Goal: Task Accomplishment & Management: Manage account settings

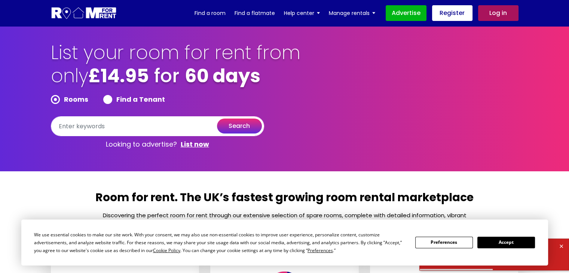
click at [509, 244] on button "Accept" at bounding box center [507, 243] width 58 height 12
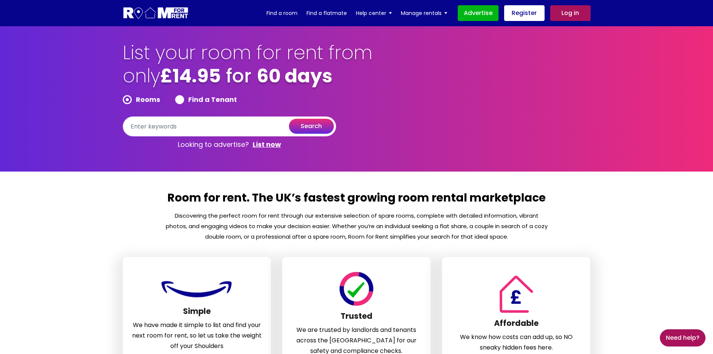
click at [223, 95] on label "Find a Tenant" at bounding box center [206, 99] width 62 height 9
radio input "true"
click at [567, 10] on link "Log in" at bounding box center [570, 13] width 40 height 16
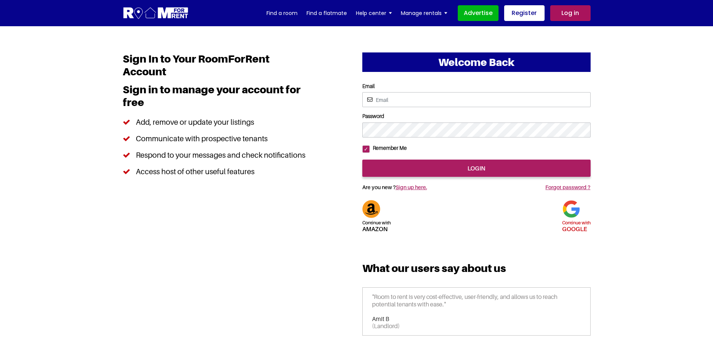
click at [571, 218] on img at bounding box center [571, 209] width 18 height 18
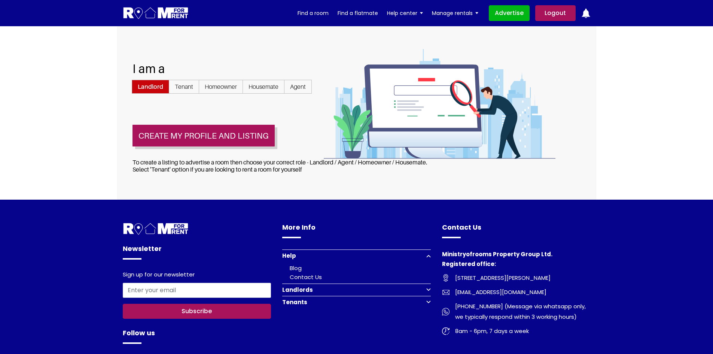
click at [560, 13] on link "Logout" at bounding box center [555, 13] width 40 height 16
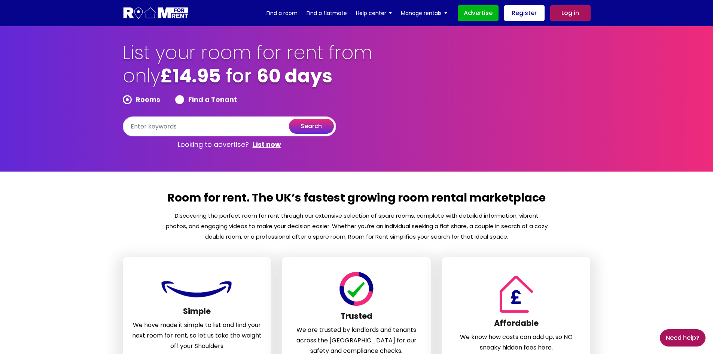
click at [569, 15] on link "Log in" at bounding box center [570, 13] width 40 height 16
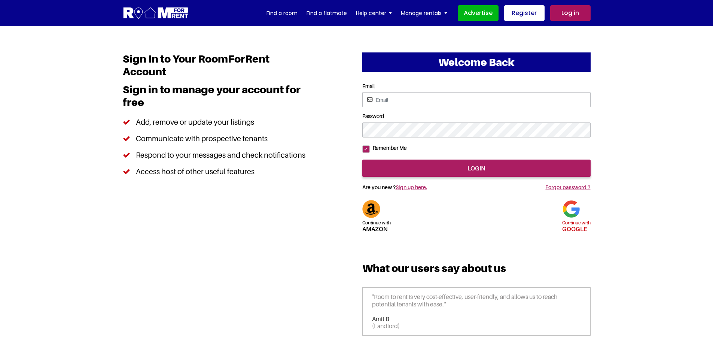
click at [571, 218] on img at bounding box center [571, 209] width 18 height 18
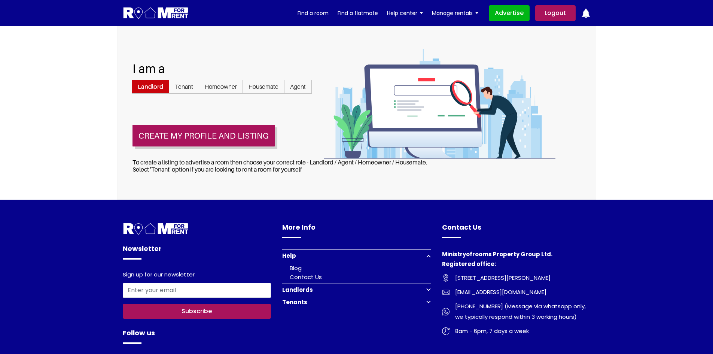
click at [152, 12] on img at bounding box center [156, 13] width 66 height 14
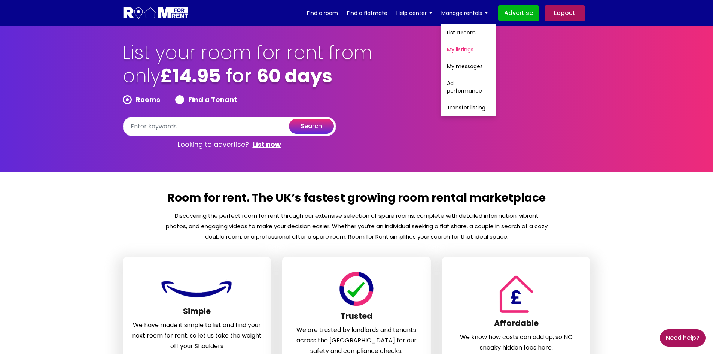
click at [462, 52] on link "My listings" at bounding box center [468, 49] width 54 height 16
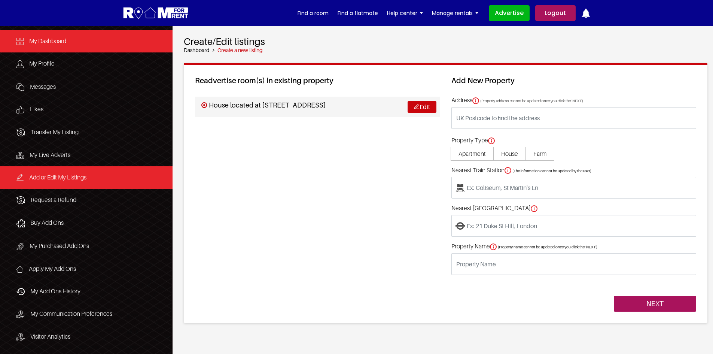
click at [51, 46] on link "My Dashboard" at bounding box center [86, 41] width 173 height 22
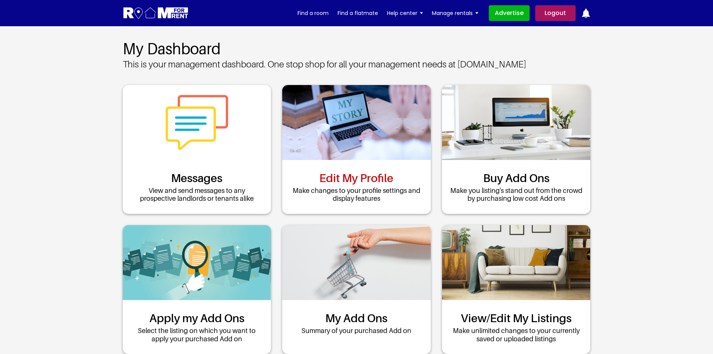
click at [364, 171] on link "Edit My Profile" at bounding box center [356, 177] width 74 height 13
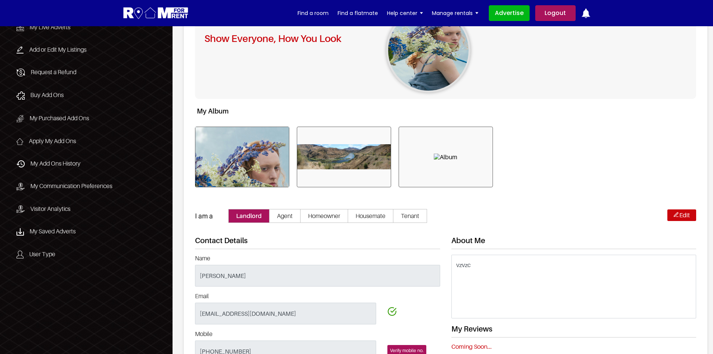
scroll to position [187, 0]
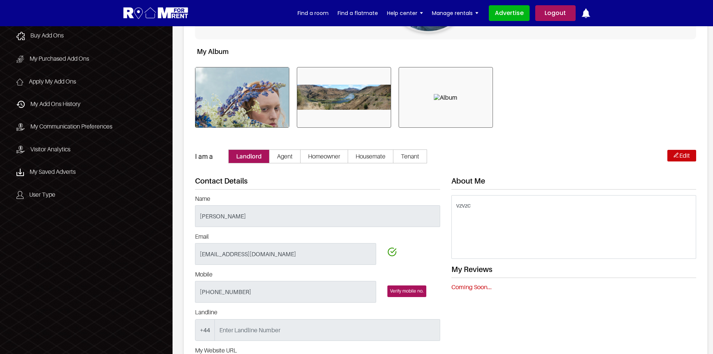
click at [544, 15] on link "Logout" at bounding box center [555, 13] width 40 height 16
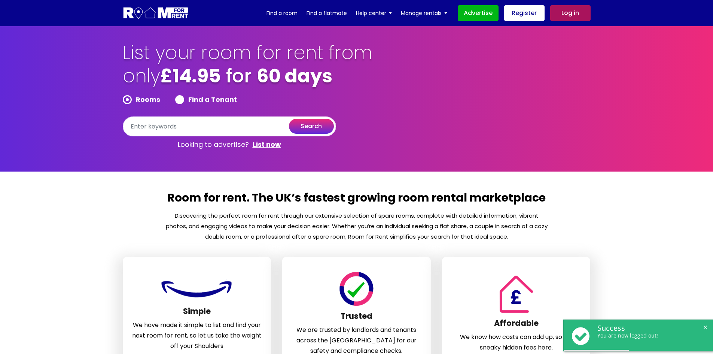
click at [566, 12] on link "Log in" at bounding box center [570, 13] width 40 height 16
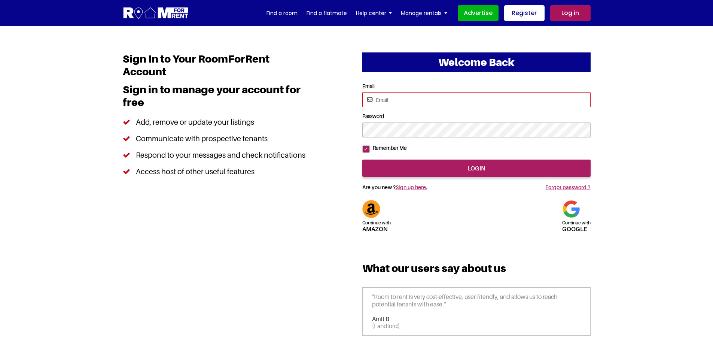
drag, startPoint x: 0, startPoint y: 0, endPoint x: 460, endPoint y: 94, distance: 469.5
click at [460, 94] on input "Email" at bounding box center [476, 99] width 228 height 15
type input "pratishtha25s@gmail.com"
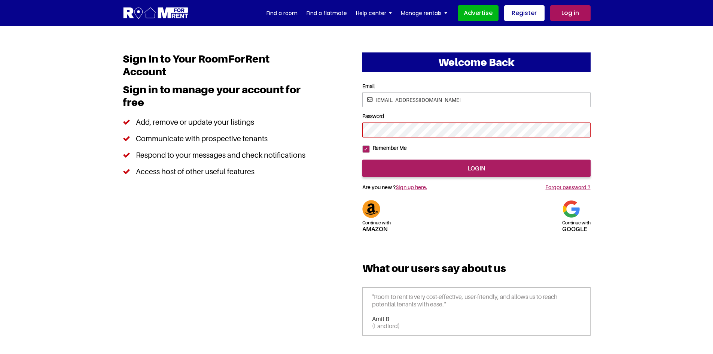
click at [362, 159] on input "login" at bounding box center [476, 167] width 228 height 17
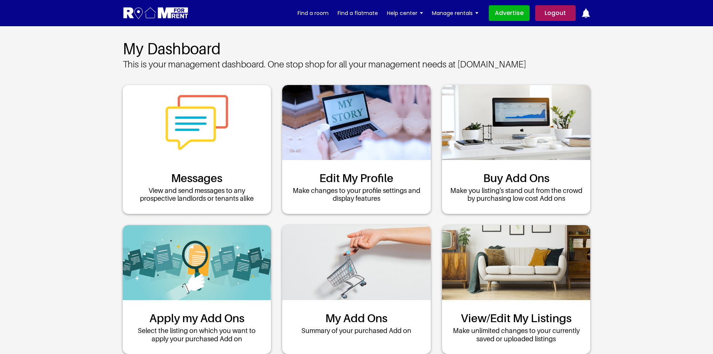
drag, startPoint x: 374, startPoint y: 154, endPoint x: 30, endPoint y: 172, distance: 344.9
click at [375, 171] on link "Edit My Profile" at bounding box center [356, 177] width 74 height 13
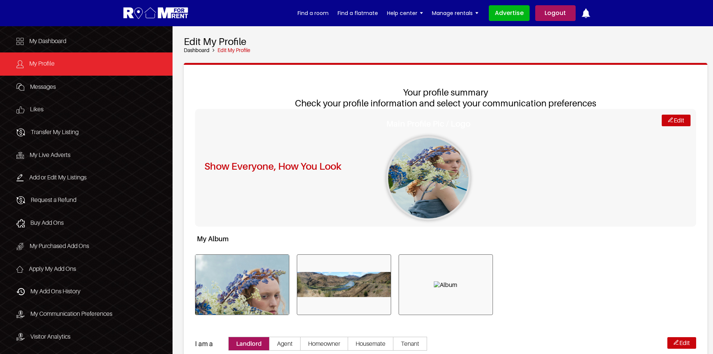
click at [567, 191] on div "Show Everyone, How You Look Main Profile Pic / Logo" at bounding box center [428, 168] width 467 height 118
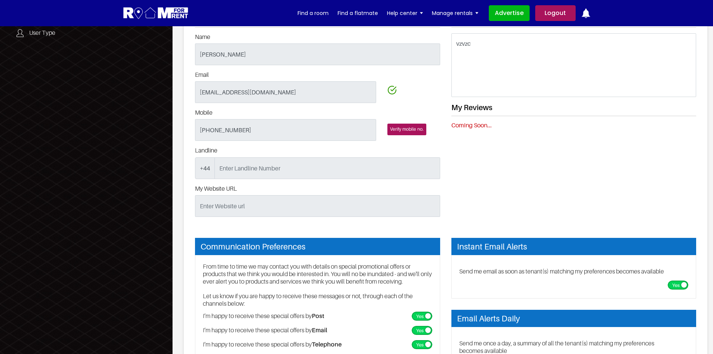
scroll to position [337, 0]
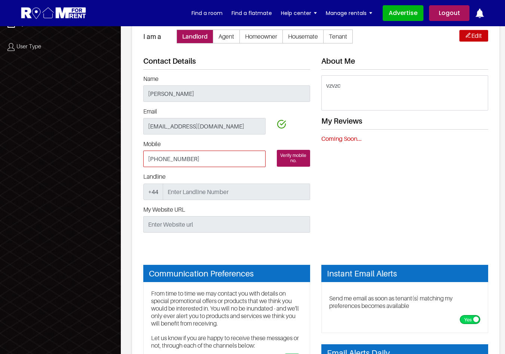
drag, startPoint x: 159, startPoint y: 156, endPoint x: 222, endPoint y: 156, distance: 62.1
click at [222, 156] on input "[PHONE_NUMBER]" at bounding box center [204, 158] width 122 height 16
paste input "81916733"
type input "+447481916733"
click at [293, 159] on span "Verify mobile no." at bounding box center [293, 158] width 33 height 17
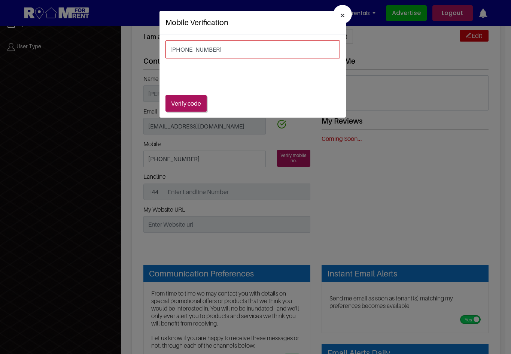
drag, startPoint x: 219, startPoint y: 53, endPoint x: 280, endPoint y: 59, distance: 61.7
click at [280, 59] on div "+447412589630 Verify code Enter Verification code Close Verify code" at bounding box center [252, 75] width 186 height 83
paste input "7481916733"
type input "+447481916733"
click at [193, 103] on button "Verify code" at bounding box center [185, 103] width 41 height 16
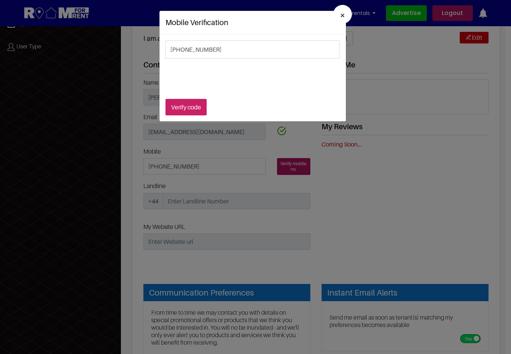
click at [187, 104] on button "Verify code" at bounding box center [185, 107] width 41 height 16
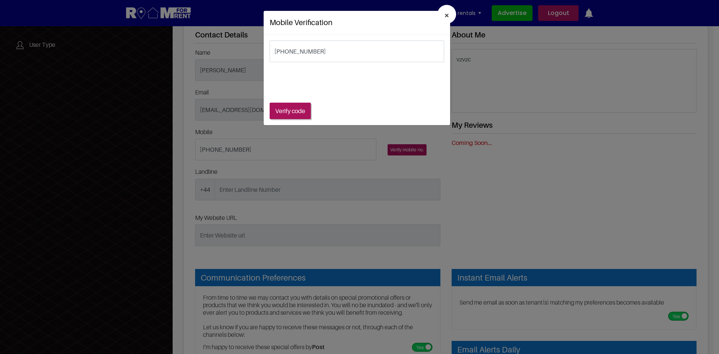
click at [448, 13] on span "×" at bounding box center [446, 15] width 5 height 11
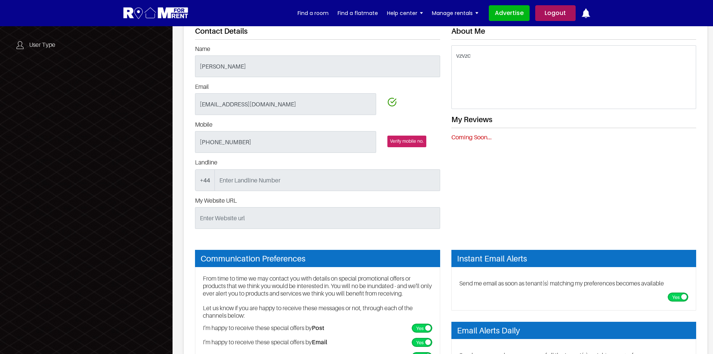
click at [403, 140] on span "Verify mobile no." at bounding box center [406, 141] width 39 height 11
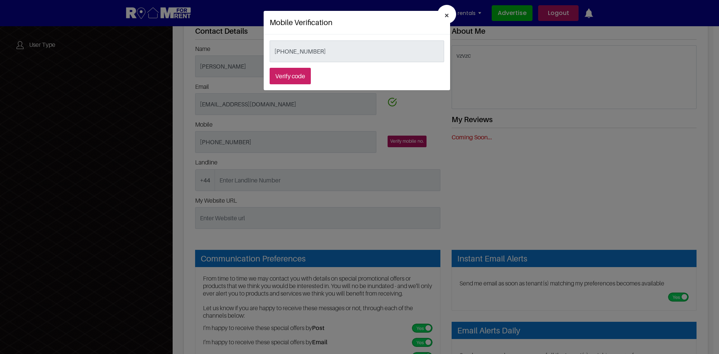
click at [299, 73] on button "Verify code" at bounding box center [290, 76] width 41 height 16
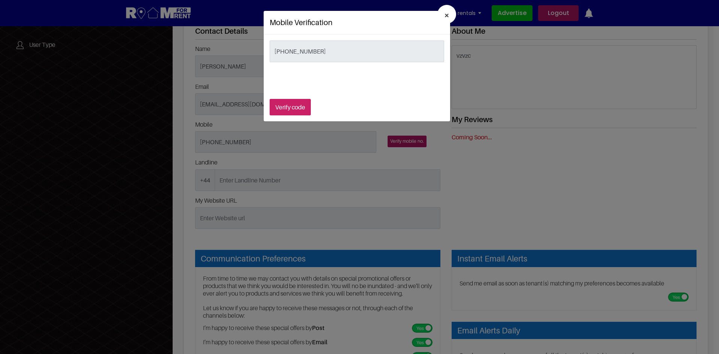
click at [288, 104] on button "Verify code" at bounding box center [290, 107] width 41 height 16
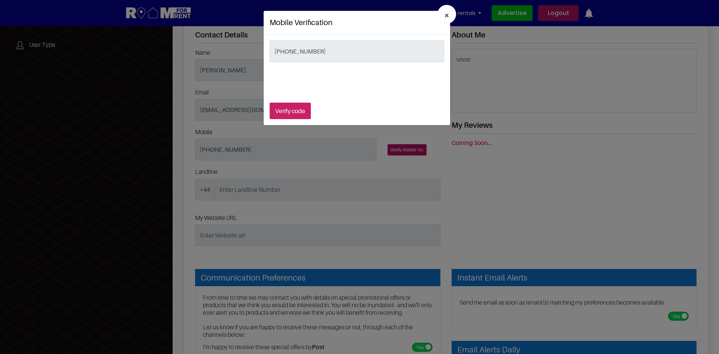
click at [295, 109] on button "Verify code" at bounding box center [290, 111] width 41 height 16
click at [285, 111] on button "Verify code" at bounding box center [290, 111] width 41 height 16
click at [301, 115] on button "Verify code" at bounding box center [290, 111] width 41 height 16
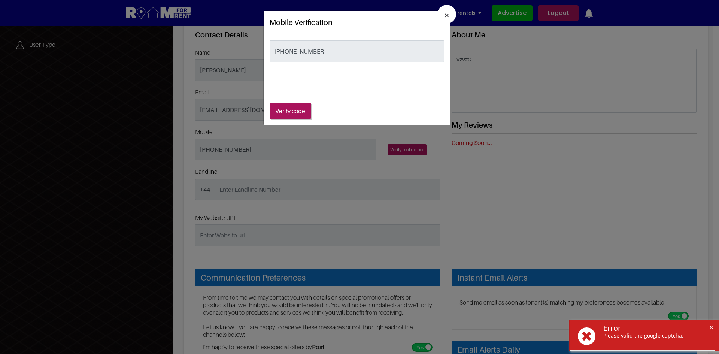
click at [712, 326] on div "× Mobile Verification [PHONE_NUMBER] Verify code Enter Verification code Close …" at bounding box center [359, 177] width 719 height 354
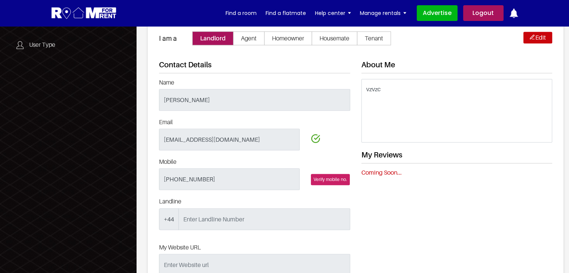
click at [326, 179] on span "Verify mobile no." at bounding box center [330, 179] width 39 height 11
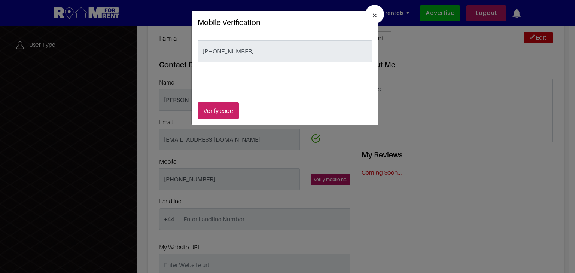
click at [225, 113] on button "Verify code" at bounding box center [218, 111] width 41 height 16
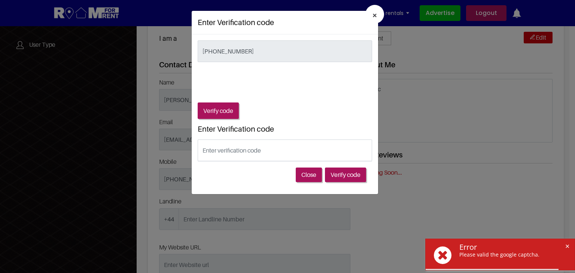
click at [373, 16] on span "×" at bounding box center [374, 15] width 5 height 11
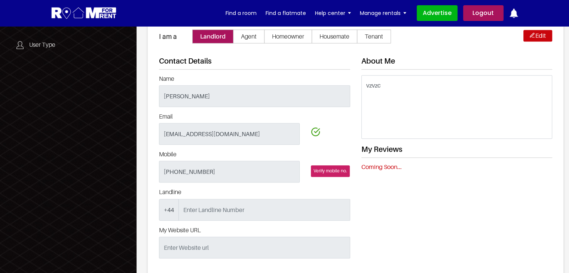
click at [329, 170] on span "Verify mobile no." at bounding box center [330, 170] width 39 height 11
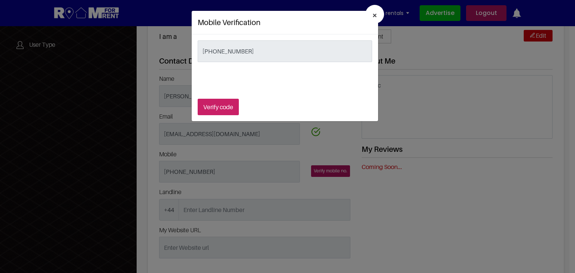
click at [217, 110] on button "Verify code" at bounding box center [218, 107] width 41 height 16
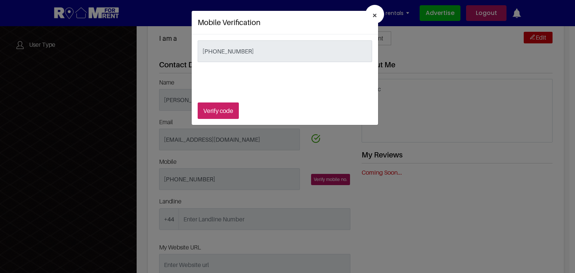
click at [216, 110] on button "Verify code" at bounding box center [218, 111] width 41 height 16
click at [527, 149] on div "× Mobile Verification [PHONE_NUMBER] Verify code Enter Verification code Close …" at bounding box center [287, 136] width 575 height 273
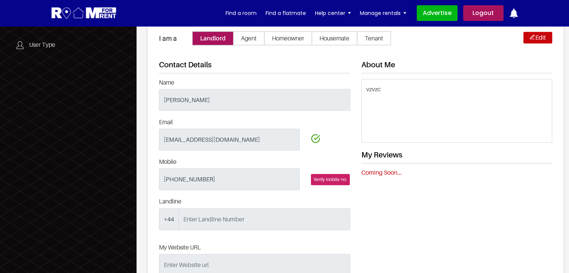
click at [326, 176] on span "Verify mobile no." at bounding box center [330, 179] width 39 height 11
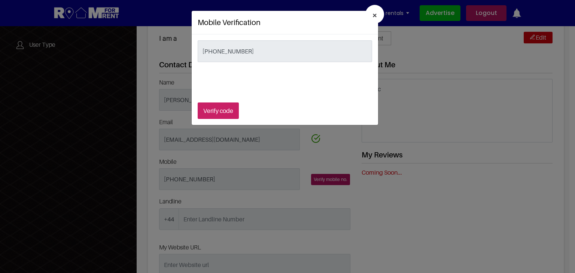
click at [226, 108] on button "Verify code" at bounding box center [218, 111] width 41 height 16
click at [376, 18] on span "×" at bounding box center [374, 15] width 5 height 11
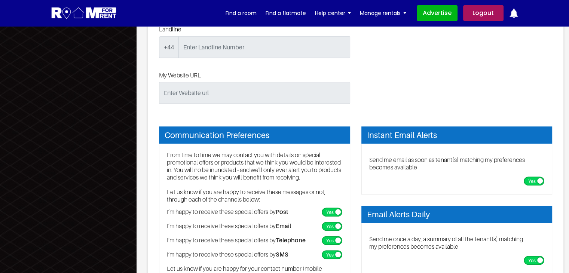
scroll to position [524, 0]
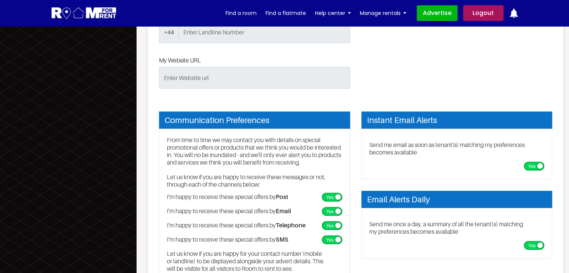
click at [530, 165] on label"] at bounding box center [536, 166] width 24 height 9
click at [530, 165] on input "checkbox" at bounding box center [530, 164] width 5 height 5
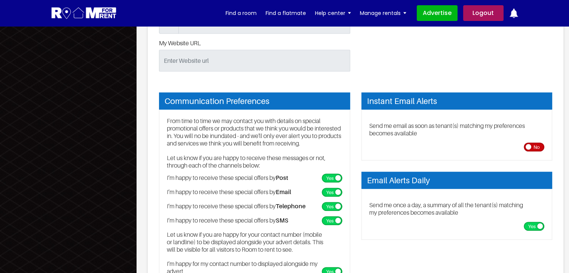
click at [531, 144] on label"] at bounding box center [536, 147] width 24 height 9
click at [531, 144] on input "checkbox" at bounding box center [530, 145] width 5 height 5
checkbox input "true"
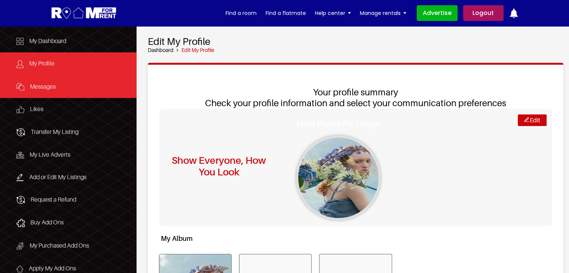
click at [82, 77] on link "Messages" at bounding box center [68, 87] width 137 height 23
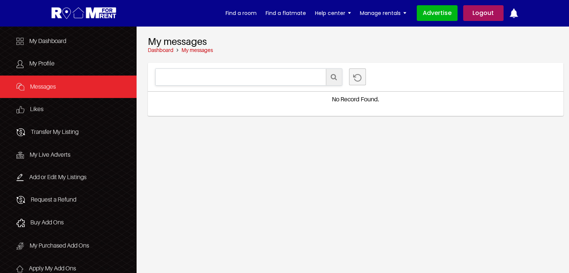
click at [155, 51] on link "Dashboard" at bounding box center [161, 50] width 26 height 6
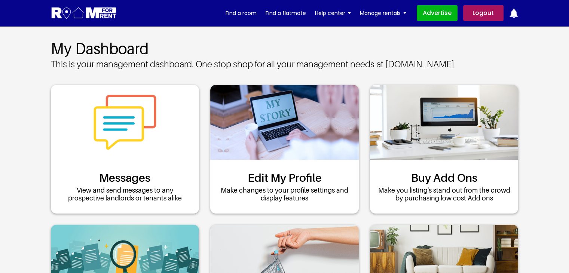
click at [112, 14] on img at bounding box center [84, 13] width 66 height 14
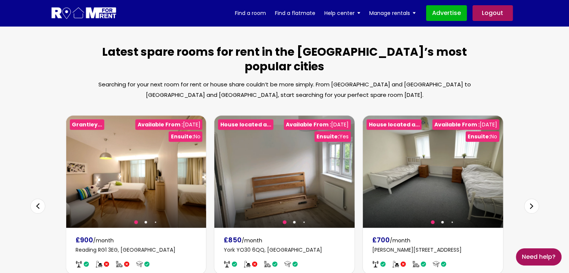
scroll to position [449, 0]
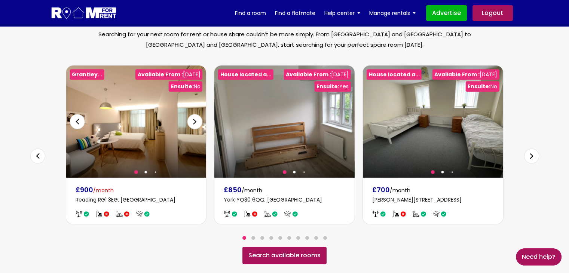
click at [132, 110] on img at bounding box center [136, 122] width 140 height 112
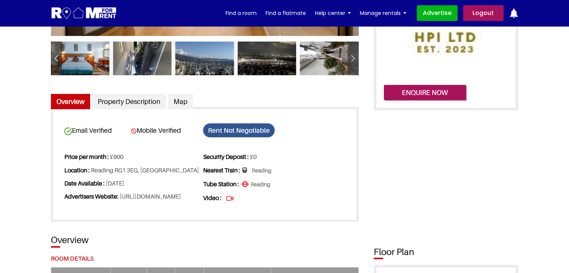
scroll to position [225, 0]
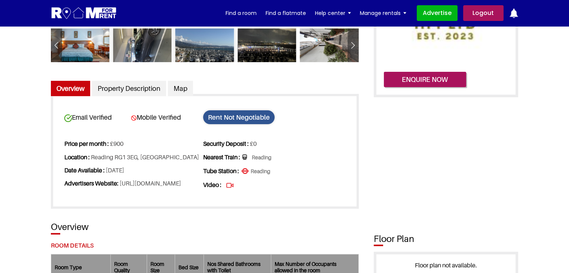
click at [243, 119] on span "Rent Not Negotiable" at bounding box center [239, 117] width 72 height 14
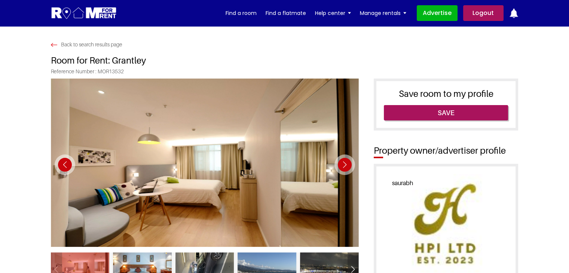
scroll to position [0, 0]
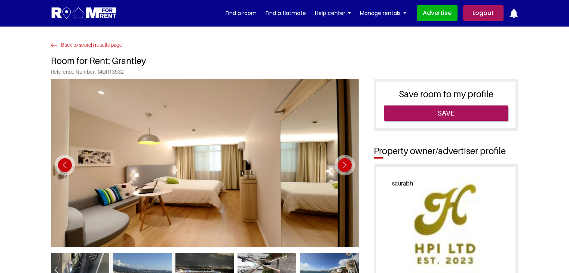
click at [54, 45] on img at bounding box center [54, 45] width 6 height 4
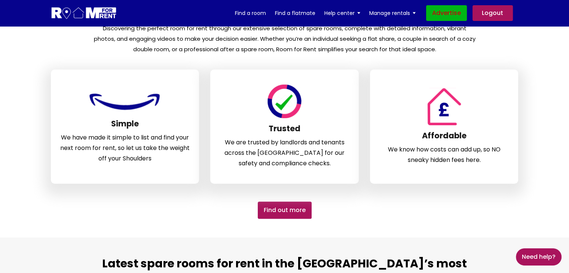
click at [449, 12] on link "Advertise" at bounding box center [446, 13] width 41 height 16
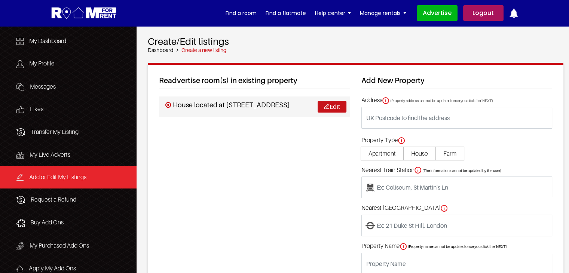
click at [330, 113] on link "Edit" at bounding box center [332, 107] width 29 height 12
click at [325, 109] on img at bounding box center [326, 106] width 5 height 5
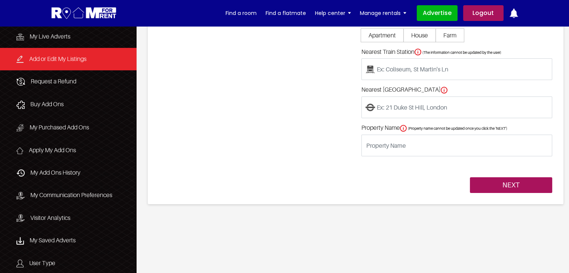
scroll to position [187, 0]
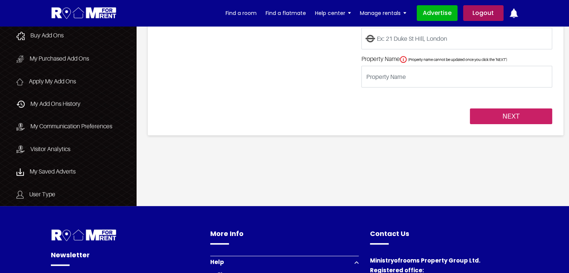
click at [514, 120] on input "NEXT" at bounding box center [511, 117] width 82 height 16
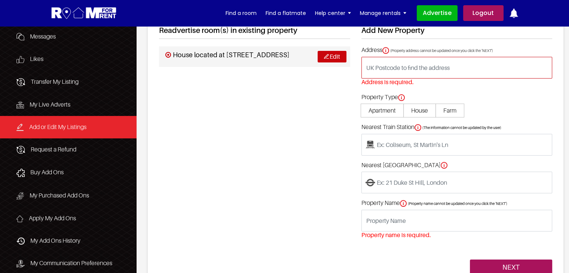
scroll to position [37, 0]
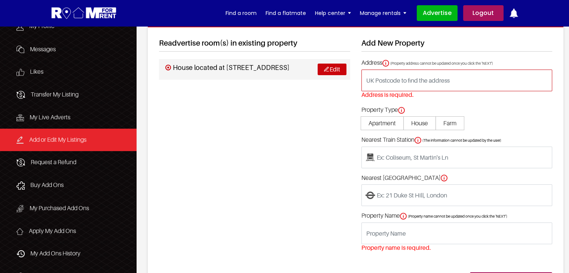
click at [400, 82] on input "text" at bounding box center [457, 81] width 191 height 22
